Goal: Information Seeking & Learning: Learn about a topic

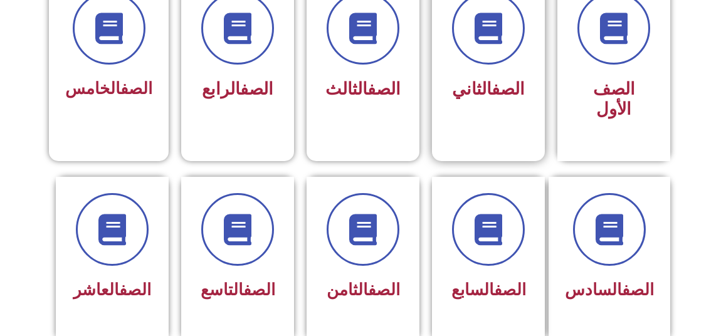
scroll to position [439, 0]
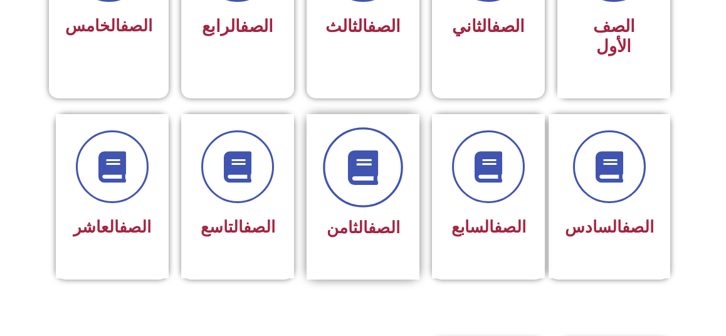
click at [342, 170] on span at bounding box center [363, 167] width 80 height 80
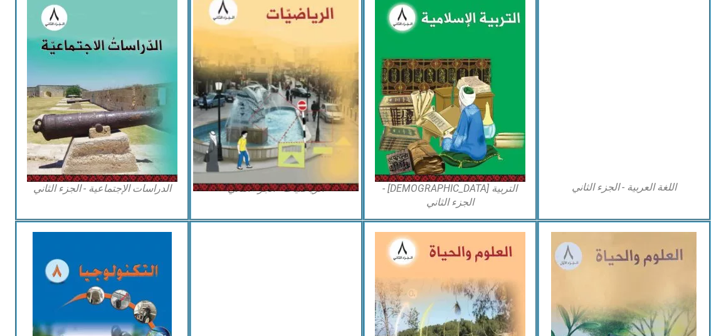
scroll to position [760, 0]
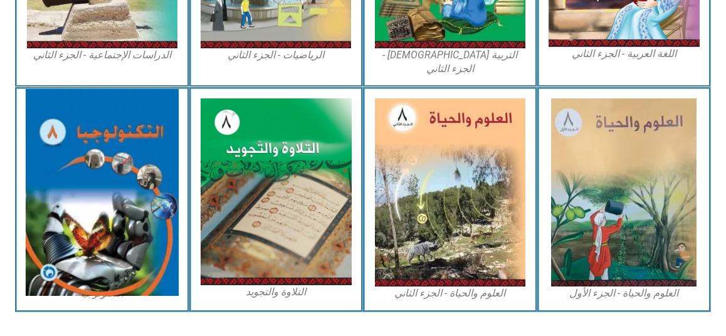
click at [148, 218] on img at bounding box center [102, 192] width 153 height 207
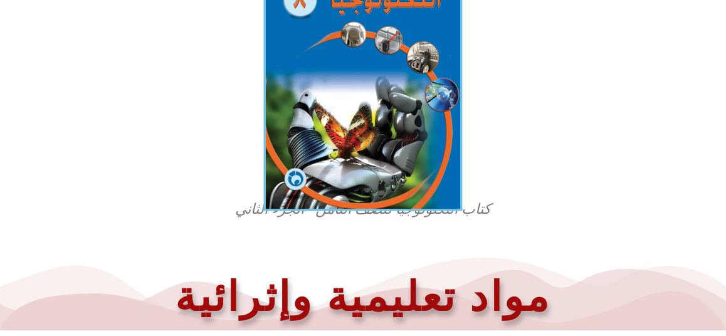
scroll to position [353, 0]
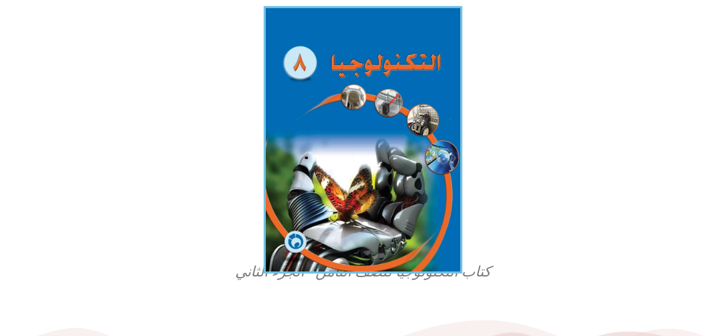
click at [381, 120] on img at bounding box center [363, 139] width 199 height 267
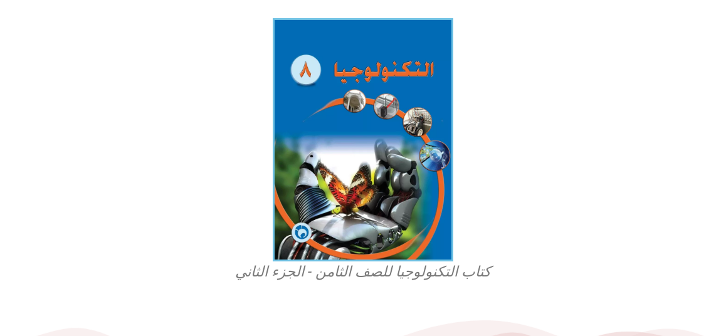
click at [289, 279] on figcaption "كتاب التكنولوجيا للصف الثامن - الجزء الثاني" at bounding box center [362, 272] width 301 height 20
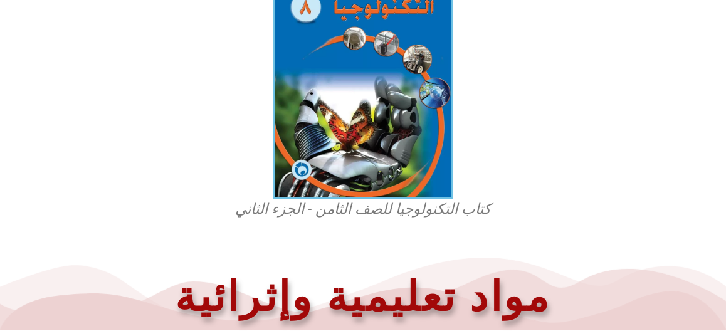
click at [380, 215] on figcaption "كتاب التكنولوجيا للصف الثامن - الجزء الثاني" at bounding box center [362, 209] width 301 height 20
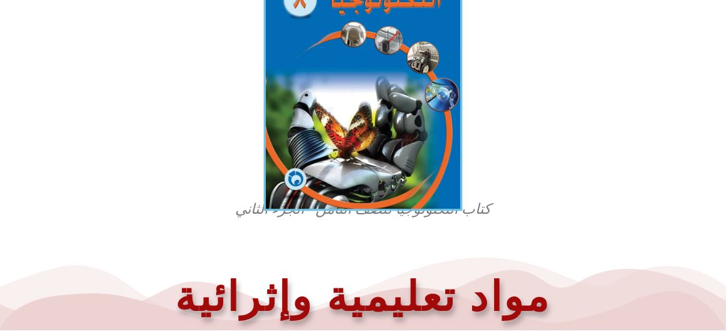
drag, startPoint x: 375, startPoint y: 55, endPoint x: 375, endPoint y: 62, distance: 7.5
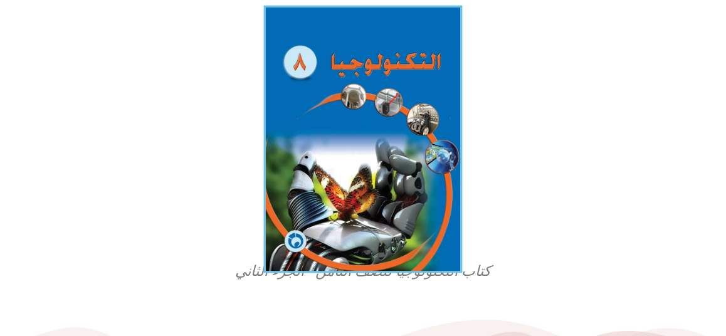
scroll to position [346, 0]
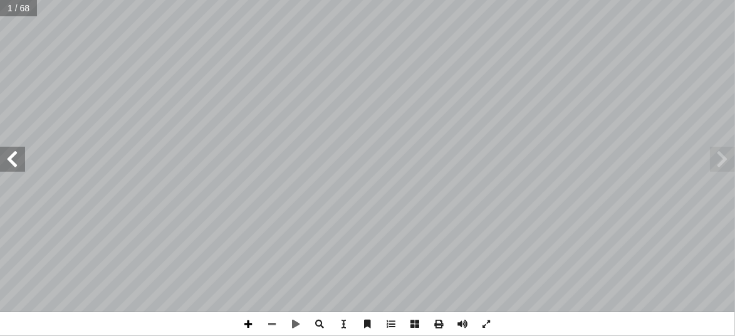
click at [252, 322] on span at bounding box center [249, 324] width 24 height 24
click at [251, 322] on span at bounding box center [249, 324] width 24 height 24
click at [14, 167] on span at bounding box center [12, 159] width 25 height 25
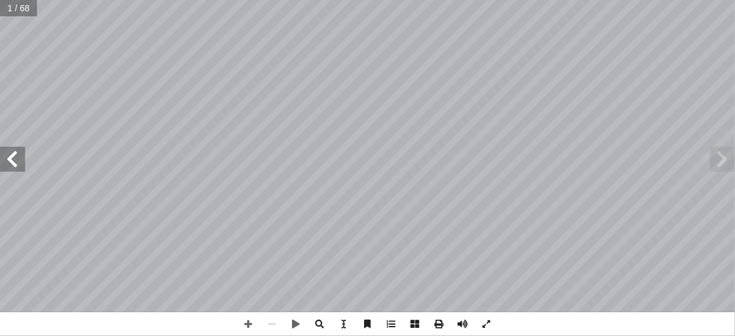
click at [14, 167] on span at bounding box center [12, 159] width 25 height 25
click at [19, 162] on span at bounding box center [12, 159] width 25 height 25
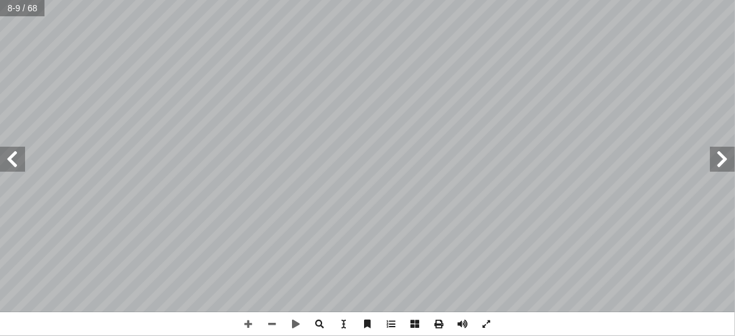
click at [19, 162] on span at bounding box center [12, 159] width 25 height 25
click at [21, 164] on span at bounding box center [12, 159] width 25 height 25
click at [23, 163] on span at bounding box center [12, 159] width 25 height 25
click at [20, 167] on span at bounding box center [12, 159] width 25 height 25
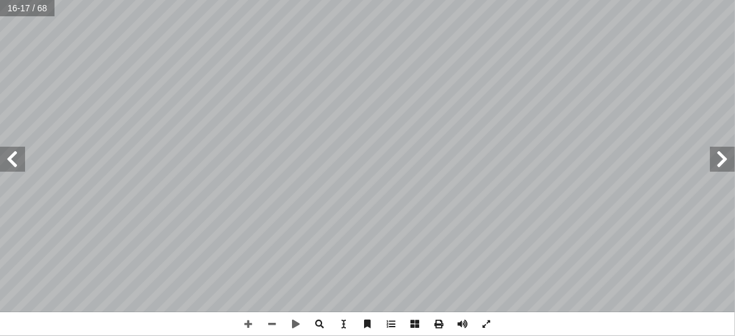
click at [20, 167] on span at bounding box center [12, 159] width 25 height 25
click at [18, 161] on span at bounding box center [12, 159] width 25 height 25
click at [13, 159] on span at bounding box center [12, 159] width 25 height 25
click at [16, 169] on span at bounding box center [12, 159] width 25 height 25
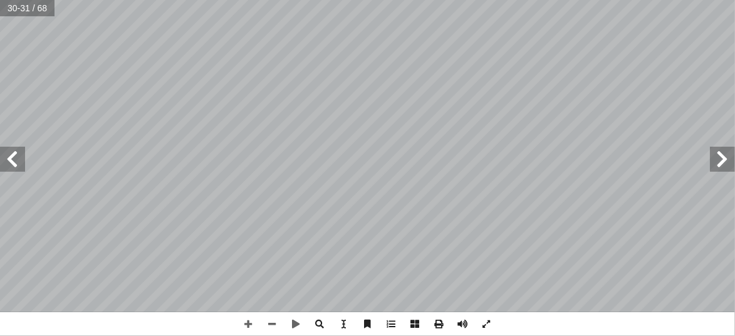
click at [14, 161] on span at bounding box center [12, 159] width 25 height 25
click at [15, 170] on span at bounding box center [12, 159] width 25 height 25
click at [15, 169] on span at bounding box center [12, 159] width 25 height 25
click at [14, 166] on span at bounding box center [12, 159] width 25 height 25
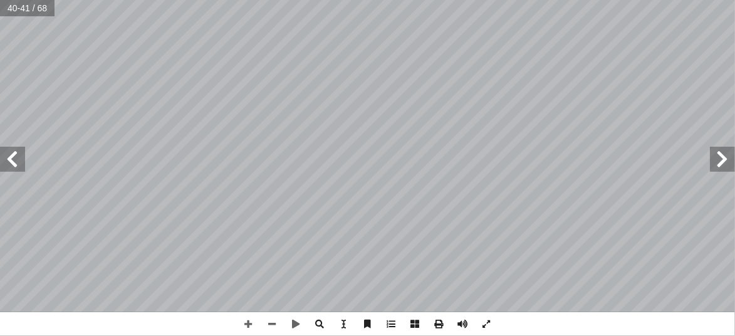
click at [14, 166] on span at bounding box center [12, 159] width 25 height 25
click at [16, 161] on span at bounding box center [12, 159] width 25 height 25
click at [16, 160] on span at bounding box center [12, 159] width 25 height 25
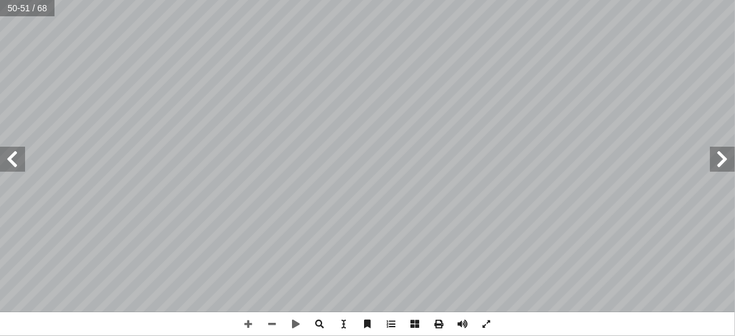
click at [16, 160] on span at bounding box center [12, 159] width 25 height 25
click at [16, 157] on span at bounding box center [12, 159] width 25 height 25
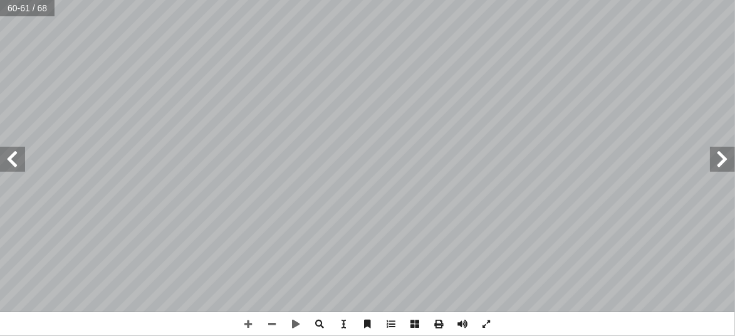
click at [16, 157] on span at bounding box center [12, 159] width 25 height 25
click at [144, 102] on div "58 اختيار مكان الجسر هل نحتاج في فلسطين الى جسور لتسهيل التنقل داخل المدن أو بي…" at bounding box center [367, 156] width 735 height 312
click at [19, 160] on span at bounding box center [12, 159] width 25 height 25
click at [7, 157] on span at bounding box center [12, 159] width 25 height 25
click at [6, 157] on span at bounding box center [12, 159] width 25 height 25
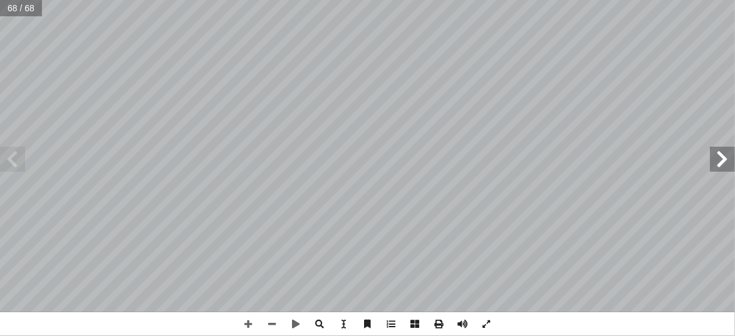
click at [6, 157] on span at bounding box center [12, 159] width 25 height 25
click at [9, 151] on span at bounding box center [12, 159] width 25 height 25
click at [20, 169] on span at bounding box center [12, 159] width 25 height 25
click at [19, 160] on span at bounding box center [12, 159] width 25 height 25
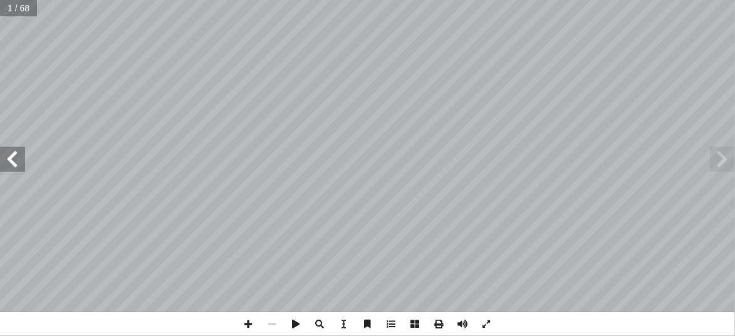
click at [19, 160] on span at bounding box center [12, 159] width 25 height 25
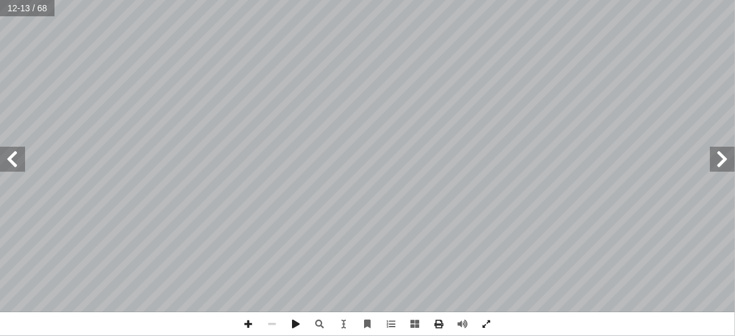
drag, startPoint x: 456, startPoint y: 317, endPoint x: 435, endPoint y: 324, distance: 22.6
click at [435, 324] on span at bounding box center [439, 324] width 24 height 24
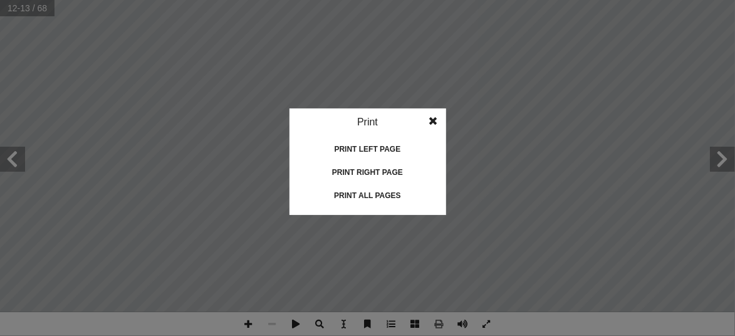
click at [530, 163] on idv "Print Print current page Print left page Print right page Print all pages" at bounding box center [367, 168] width 735 height 336
click at [577, 111] on idv "Print Print current page Print left page Print right page Print all pages" at bounding box center [367, 168] width 735 height 336
